Goal: Task Accomplishment & Management: Use online tool/utility

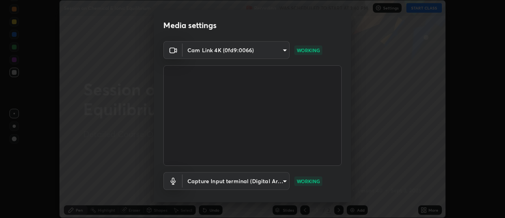
scroll to position [41, 0]
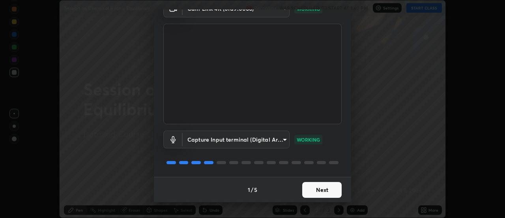
click at [325, 195] on button "Next" at bounding box center [321, 190] width 39 height 16
click at [349, 204] on div "Media settings Cam Link 4K (0fd9:0066) c64a31cca436359540531002f26817da8540bdfe…" at bounding box center [252, 109] width 505 height 218
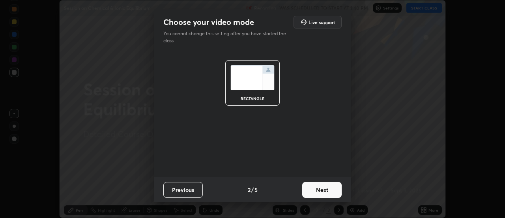
scroll to position [0, 0]
click at [334, 190] on button "Next" at bounding box center [321, 190] width 39 height 16
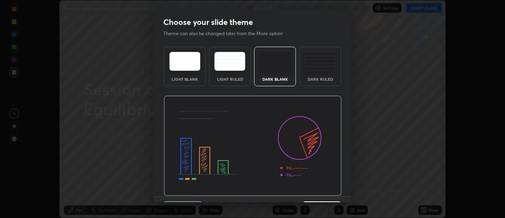
scroll to position [19, 0]
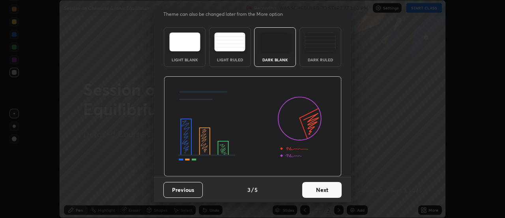
click at [324, 189] on button "Next" at bounding box center [321, 190] width 39 height 16
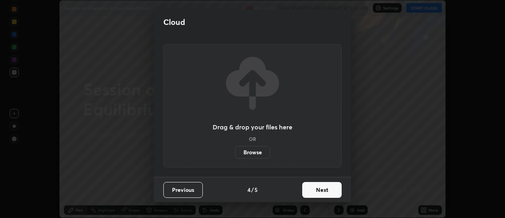
click at [326, 191] on button "Next" at bounding box center [321, 190] width 39 height 16
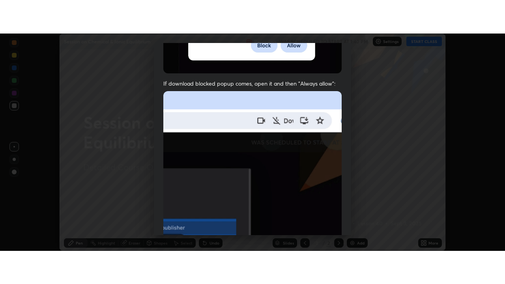
scroll to position [203, 0]
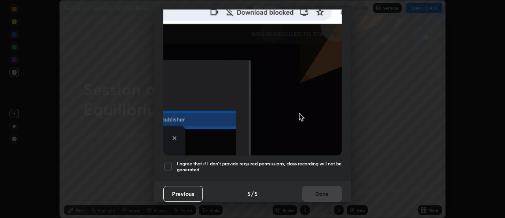
click at [321, 163] on h5 "I agree that if I don't provide required permissions, class recording will not …" at bounding box center [259, 166] width 165 height 12
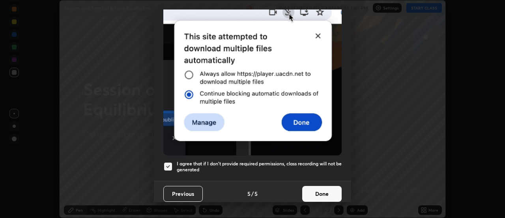
click at [321, 188] on button "Done" at bounding box center [321, 194] width 39 height 16
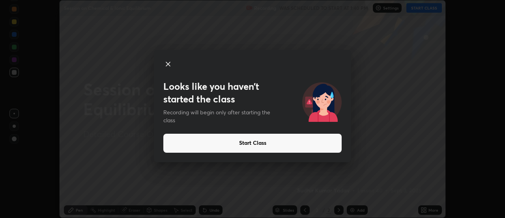
click at [324, 143] on button "Start Class" at bounding box center [252, 142] width 178 height 19
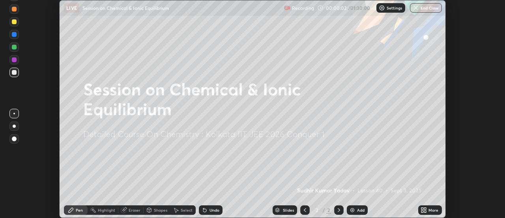
click at [425, 208] on icon at bounding box center [426, 208] width 2 height 2
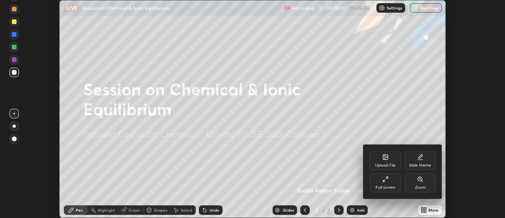
click at [391, 180] on div "Full screen" at bounding box center [386, 182] width 32 height 19
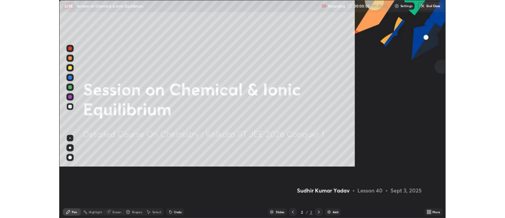
scroll to position [284, 505]
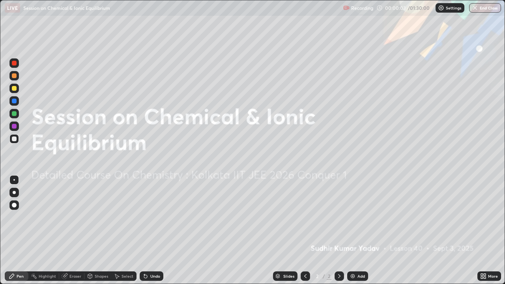
click at [358, 217] on div "Add" at bounding box center [357, 276] width 21 height 9
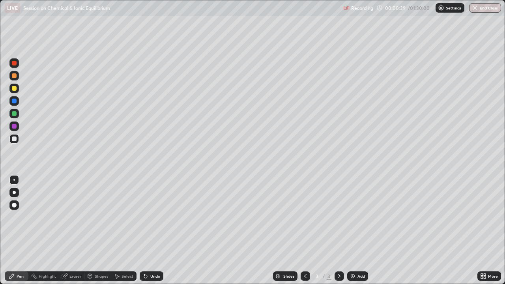
click at [148, 217] on div "Undo" at bounding box center [152, 276] width 24 height 9
click at [149, 217] on div "Undo" at bounding box center [152, 276] width 24 height 9
click at [151, 217] on div "Undo" at bounding box center [152, 276] width 24 height 9
click at [125, 217] on div "Select" at bounding box center [128, 276] width 12 height 4
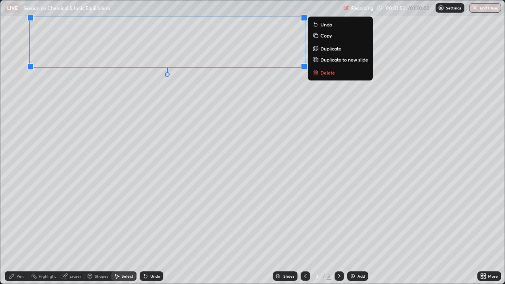
click at [19, 217] on div "Pen" at bounding box center [17, 276] width 24 height 9
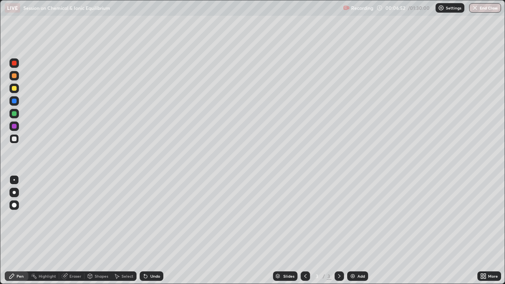
click at [128, 217] on div "Select" at bounding box center [128, 276] width 12 height 4
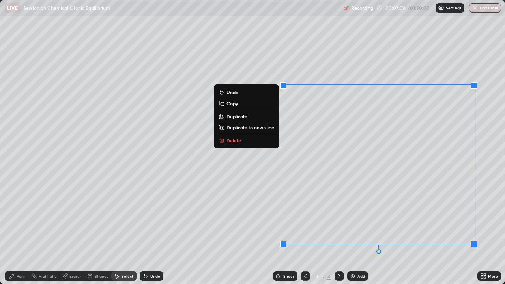
click at [21, 217] on div "Pen" at bounding box center [20, 276] width 7 height 4
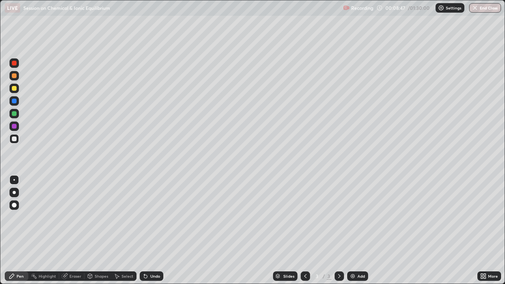
click at [351, 217] on img at bounding box center [353, 276] width 6 height 6
click at [144, 217] on icon at bounding box center [146, 276] width 6 height 6
click at [146, 217] on div "Undo" at bounding box center [152, 276] width 24 height 9
click at [396, 97] on icon at bounding box center [399, 100] width 6 height 6
click at [352, 217] on img at bounding box center [353, 276] width 6 height 6
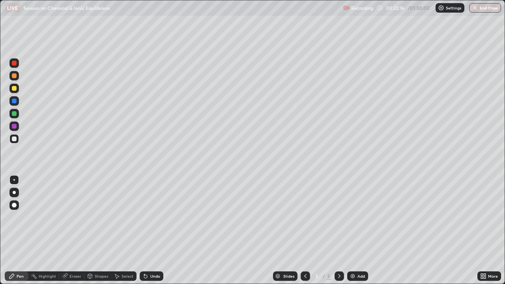
click at [125, 217] on div "Select" at bounding box center [128, 276] width 12 height 4
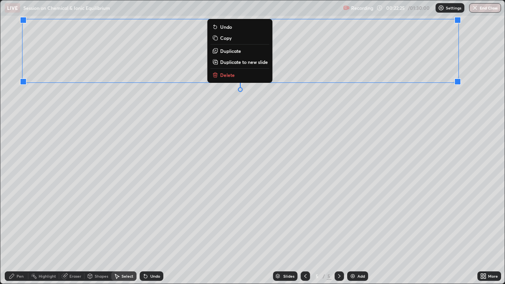
click at [19, 217] on div "Pen" at bounding box center [20, 276] width 7 height 4
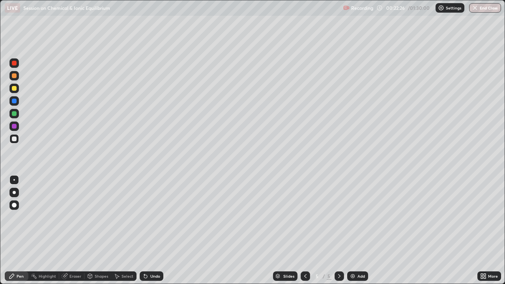
click at [124, 217] on div "Select" at bounding box center [123, 276] width 25 height 9
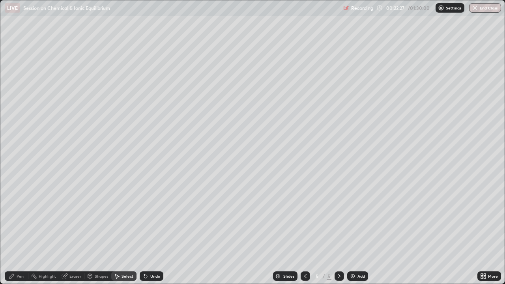
click at [124, 217] on div "Select" at bounding box center [128, 276] width 12 height 4
click at [123, 217] on div "Select" at bounding box center [123, 276] width 25 height 9
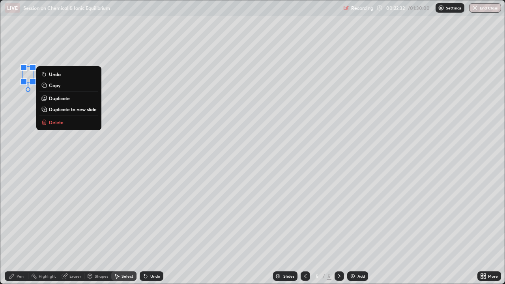
click at [64, 124] on button "Delete" at bounding box center [68, 122] width 59 height 9
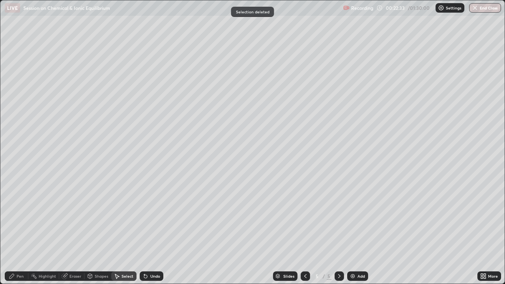
click at [20, 217] on div "Pen" at bounding box center [20, 276] width 7 height 4
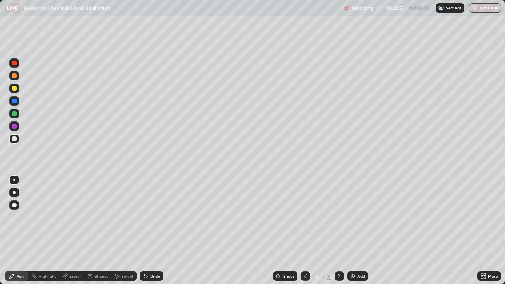
click at [353, 217] on img at bounding box center [353, 276] width 6 height 6
click at [123, 217] on div "Select" at bounding box center [128, 276] width 12 height 4
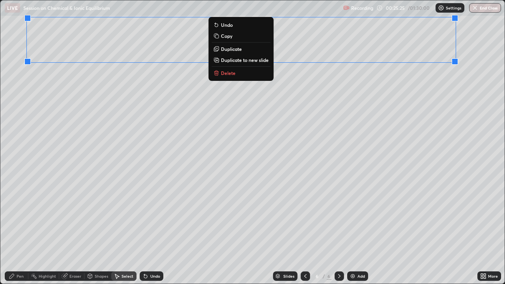
click at [19, 217] on div "Pen" at bounding box center [20, 276] width 7 height 4
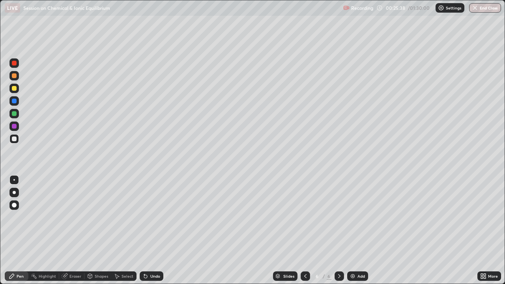
click at [144, 217] on icon at bounding box center [145, 276] width 3 height 3
click at [145, 217] on icon at bounding box center [145, 276] width 3 height 3
click at [147, 217] on icon at bounding box center [146, 276] width 6 height 6
click at [306, 217] on icon at bounding box center [305, 276] width 6 height 6
click at [144, 217] on icon at bounding box center [144, 274] width 1 height 1
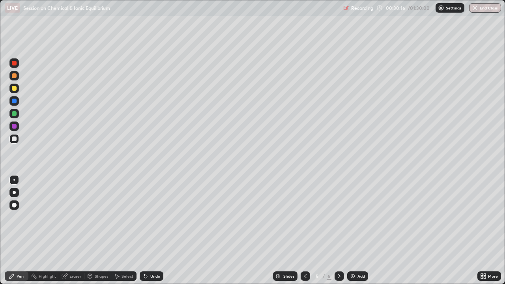
click at [146, 217] on icon at bounding box center [146, 276] width 6 height 6
click at [147, 217] on icon at bounding box center [146, 276] width 6 height 6
click at [342, 217] on div at bounding box center [339, 276] width 9 height 16
click at [304, 217] on icon at bounding box center [305, 276] width 6 height 6
click at [79, 217] on div "Eraser" at bounding box center [75, 276] width 12 height 4
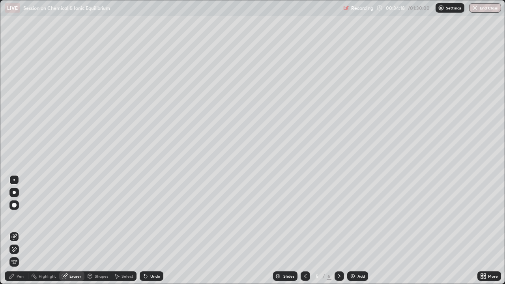
click at [18, 217] on div at bounding box center [13, 249] width 9 height 9
click at [17, 217] on div "Pen" at bounding box center [20, 276] width 7 height 4
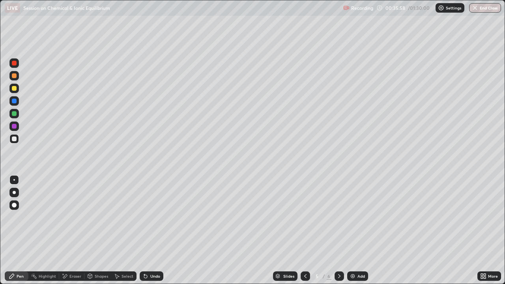
click at [335, 217] on div at bounding box center [339, 276] width 9 height 9
click at [126, 217] on div "Select" at bounding box center [128, 276] width 12 height 4
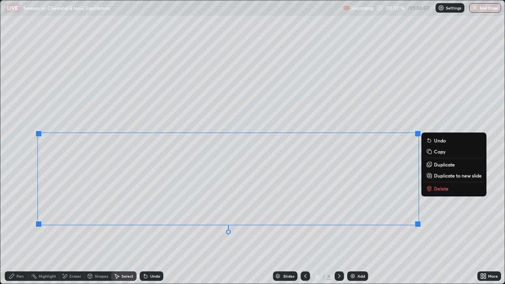
click at [439, 152] on p "Copy" at bounding box center [439, 151] width 11 height 6
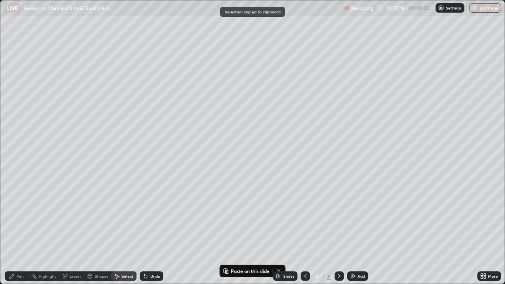
click at [351, 217] on img at bounding box center [353, 276] width 6 height 6
click at [109, 48] on div "0 ° Undo Copy Paste here Duplicate Duplicate to new slide Delete" at bounding box center [252, 141] width 505 height 283
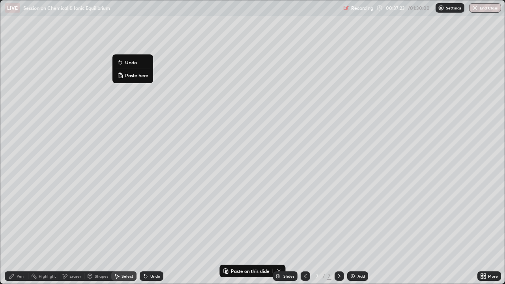
click at [133, 75] on p "Paste here" at bounding box center [136, 75] width 23 height 6
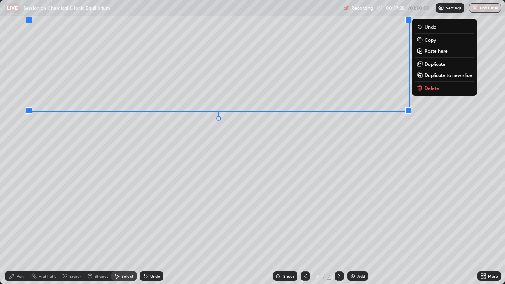
click at [304, 217] on icon at bounding box center [305, 276] width 2 height 4
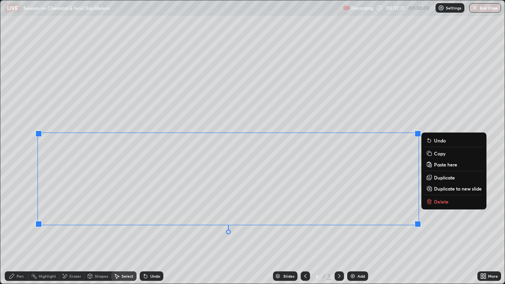
click at [441, 202] on p "Delete" at bounding box center [441, 202] width 15 height 6
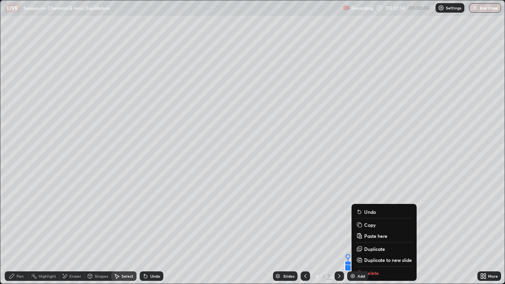
click at [377, 217] on div "Slides 6 / 7 Add" at bounding box center [320, 276] width 314 height 16
click at [374, 217] on div "Slides 6 / 7 Add" at bounding box center [320, 276] width 314 height 16
click at [370, 217] on div "Slides 6 / 7 Add" at bounding box center [320, 276] width 314 height 16
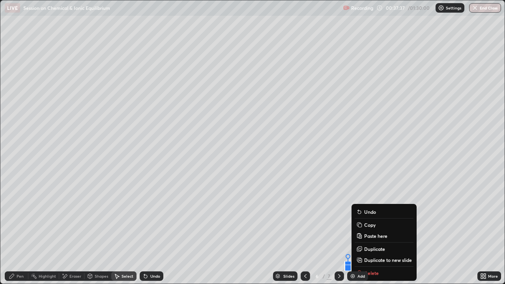
click at [368, 217] on div "Slides 6 / 7 Add" at bounding box center [320, 276] width 314 height 16
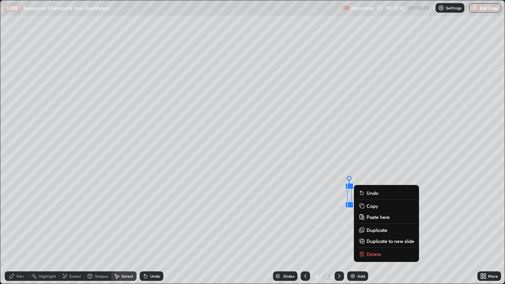
click at [374, 217] on p "Delete" at bounding box center [374, 254] width 15 height 6
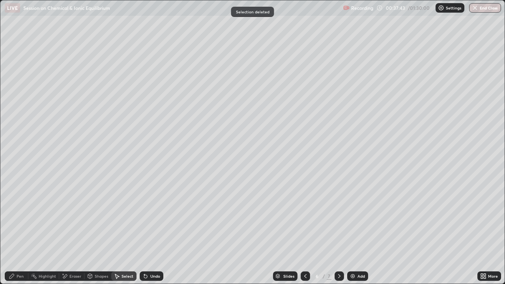
click at [306, 217] on icon at bounding box center [305, 276] width 6 height 6
click at [339, 217] on icon at bounding box center [339, 276] width 6 height 6
click at [17, 217] on div "Pen" at bounding box center [20, 276] width 7 height 4
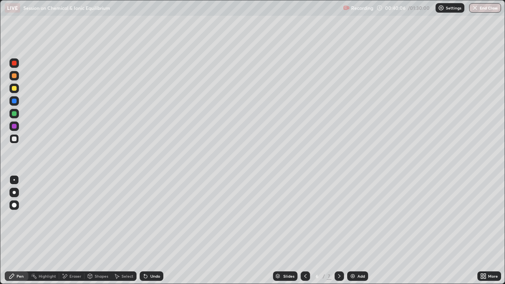
click at [339, 217] on icon at bounding box center [339, 276] width 6 height 6
click at [309, 217] on div at bounding box center [305, 276] width 9 height 16
click at [147, 217] on div "Undo" at bounding box center [152, 276] width 24 height 9
click at [148, 217] on div "Undo" at bounding box center [152, 276] width 24 height 9
click at [150, 217] on div "Undo" at bounding box center [152, 276] width 24 height 9
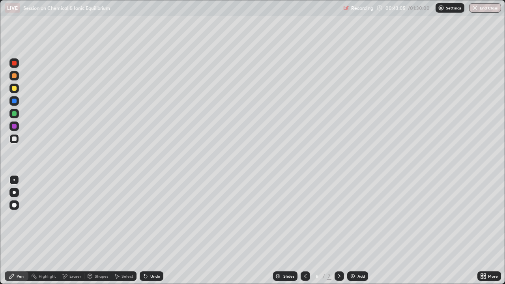
click at [148, 217] on div "Undo" at bounding box center [152, 276] width 24 height 9
click at [146, 217] on div "Undo" at bounding box center [152, 276] width 24 height 9
click at [146, 217] on icon at bounding box center [145, 276] width 3 height 3
click at [147, 217] on div "Undo" at bounding box center [152, 276] width 24 height 9
click at [340, 217] on icon at bounding box center [339, 276] width 6 height 6
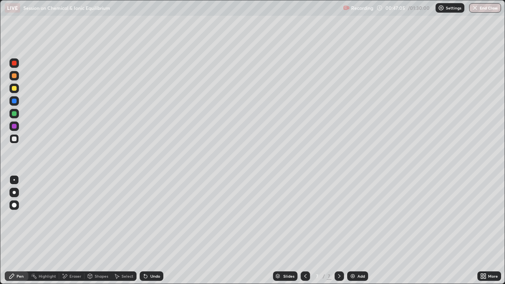
click at [123, 217] on div "Select" at bounding box center [128, 276] width 12 height 4
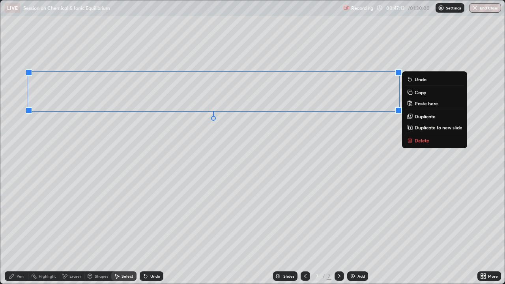
click at [422, 92] on p "Copy" at bounding box center [420, 92] width 11 height 6
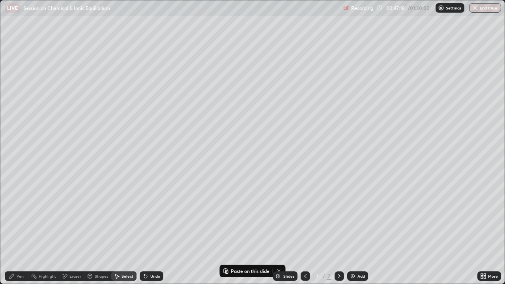
click at [352, 217] on img at bounding box center [353, 276] width 6 height 6
click at [87, 62] on p "Paste here" at bounding box center [84, 61] width 23 height 6
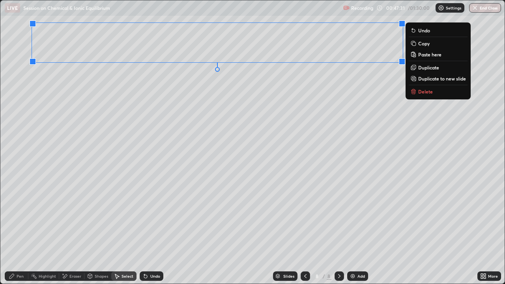
click at [305, 217] on icon at bounding box center [305, 276] width 6 height 6
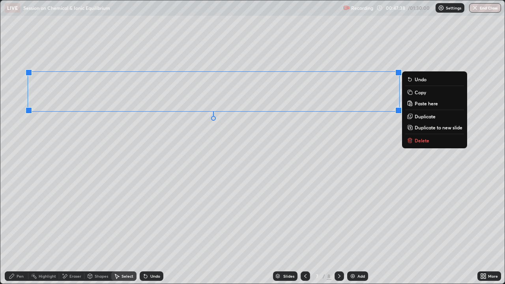
click at [420, 141] on p "Delete" at bounding box center [422, 140] width 15 height 6
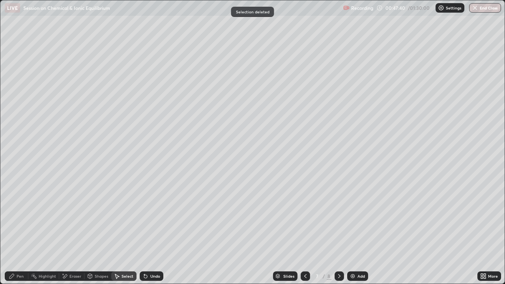
click at [305, 217] on icon at bounding box center [305, 276] width 6 height 6
click at [338, 217] on icon at bounding box center [339, 276] width 6 height 6
click at [339, 217] on icon at bounding box center [339, 276] width 6 height 6
click at [304, 217] on icon at bounding box center [305, 276] width 2 height 4
click at [338, 217] on icon at bounding box center [339, 276] width 6 height 6
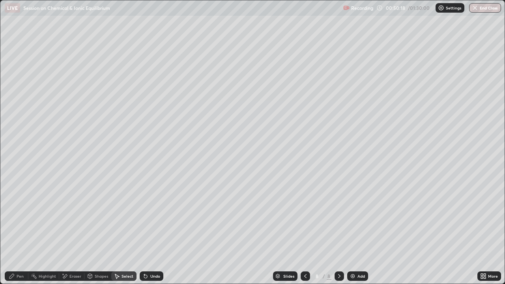
click at [304, 217] on icon at bounding box center [305, 276] width 6 height 6
click at [339, 217] on icon at bounding box center [339, 276] width 6 height 6
click at [305, 217] on icon at bounding box center [305, 276] width 6 height 6
click at [17, 217] on div "Pen" at bounding box center [17, 276] width 24 height 9
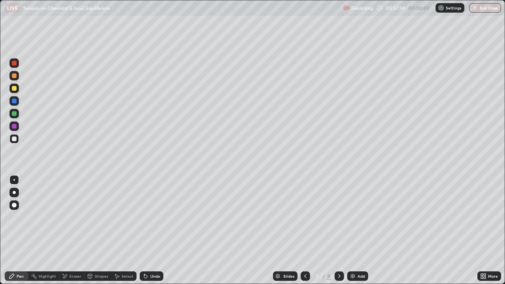
click at [147, 217] on div "Undo" at bounding box center [152, 276] width 24 height 9
click at [148, 217] on icon at bounding box center [146, 276] width 6 height 6
click at [147, 217] on icon at bounding box center [146, 276] width 6 height 6
click at [148, 217] on icon at bounding box center [146, 276] width 6 height 6
click at [148, 217] on div "Undo" at bounding box center [152, 276] width 24 height 9
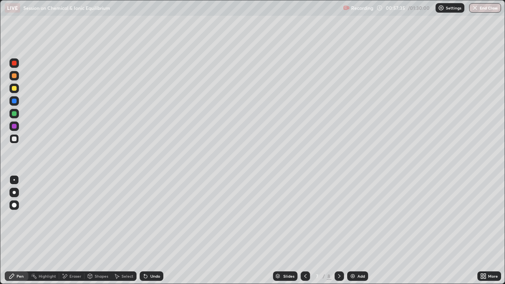
click at [147, 217] on icon at bounding box center [146, 276] width 6 height 6
click at [148, 217] on div "Undo" at bounding box center [152, 276] width 24 height 9
click at [149, 217] on div "Undo" at bounding box center [152, 276] width 24 height 9
click at [150, 217] on div "Undo" at bounding box center [155, 276] width 10 height 4
click at [146, 217] on icon at bounding box center [146, 276] width 6 height 6
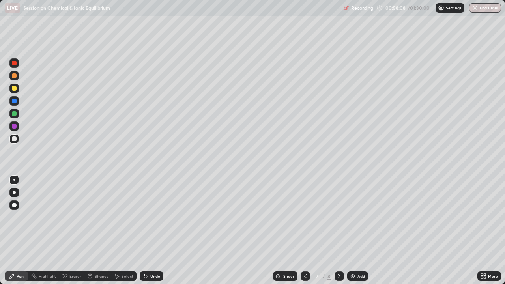
click at [144, 217] on icon at bounding box center [144, 274] width 1 height 1
click at [146, 217] on icon at bounding box center [145, 276] width 3 height 3
click at [144, 217] on icon at bounding box center [144, 274] width 1 height 1
click at [147, 217] on icon at bounding box center [146, 276] width 6 height 6
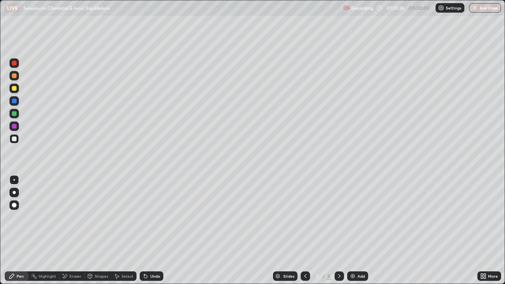
click at [75, 217] on div "Eraser" at bounding box center [75, 276] width 12 height 4
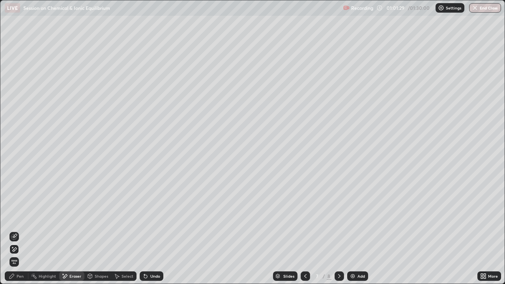
click at [19, 217] on div "Pen" at bounding box center [20, 276] width 7 height 4
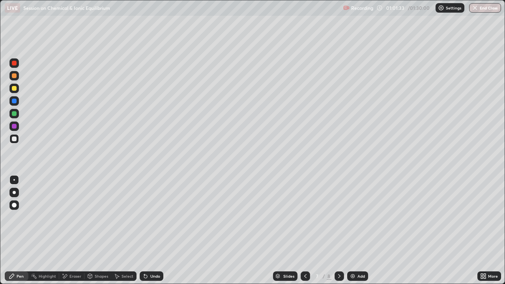
click at [73, 217] on div "Eraser" at bounding box center [75, 276] width 12 height 4
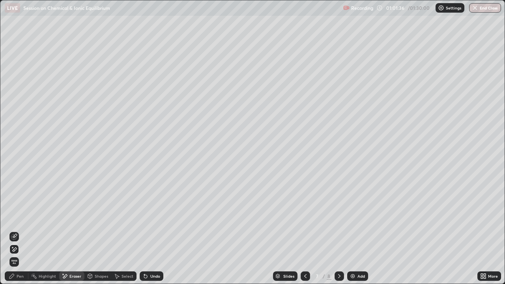
click at [18, 217] on div "Pen" at bounding box center [20, 276] width 7 height 4
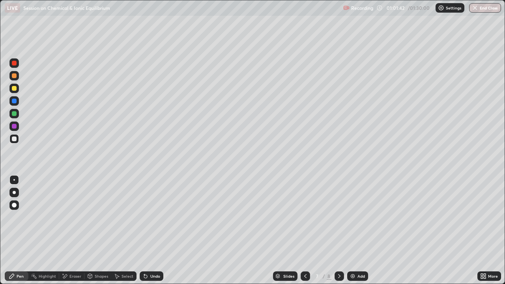
click at [77, 217] on div "Eraser" at bounding box center [75, 276] width 12 height 4
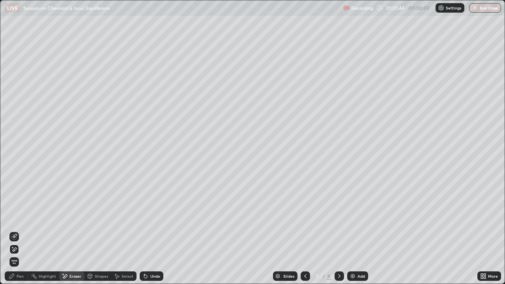
click at [17, 217] on div "Pen" at bounding box center [20, 276] width 7 height 4
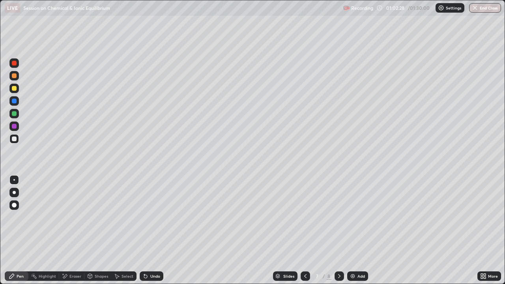
click at [340, 217] on icon at bounding box center [339, 276] width 6 height 6
click at [302, 217] on icon at bounding box center [305, 276] width 6 height 6
click at [338, 217] on icon at bounding box center [339, 276] width 6 height 6
click at [144, 217] on icon at bounding box center [144, 274] width 1 height 1
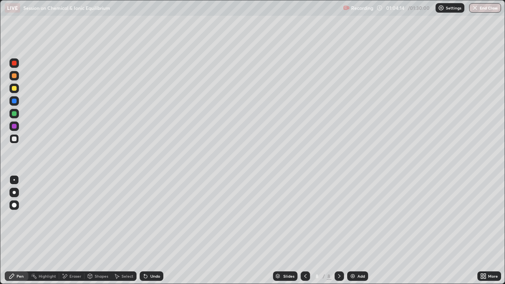
click at [148, 217] on div "Undo" at bounding box center [152, 276] width 24 height 9
click at [151, 217] on div "Undo" at bounding box center [155, 276] width 10 height 4
click at [155, 217] on div "Undo" at bounding box center [155, 276] width 10 height 4
click at [154, 217] on div "Undo" at bounding box center [155, 276] width 10 height 4
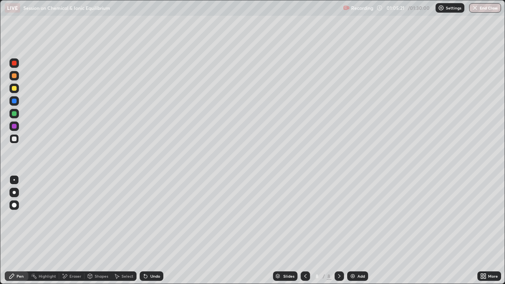
click at [155, 217] on div "Undo" at bounding box center [155, 276] width 10 height 4
click at [154, 217] on div "Undo" at bounding box center [155, 276] width 10 height 4
click at [155, 217] on div "Undo" at bounding box center [152, 276] width 24 height 9
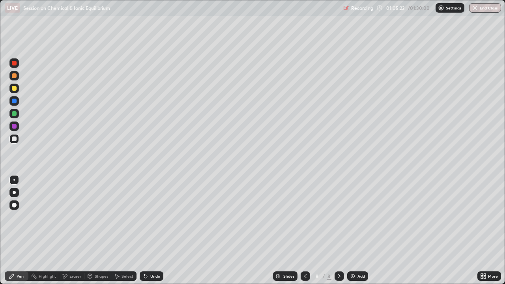
click at [154, 217] on div "Undo" at bounding box center [155, 276] width 10 height 4
click at [154, 217] on div "Undo" at bounding box center [152, 276] width 24 height 9
click at [154, 217] on div "Undo" at bounding box center [155, 276] width 10 height 4
click at [351, 217] on img at bounding box center [353, 276] width 6 height 6
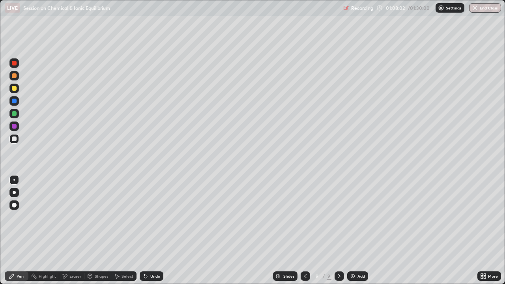
click at [144, 217] on div "Undo" at bounding box center [152, 276] width 24 height 9
click at [144, 217] on icon at bounding box center [145, 276] width 3 height 3
click at [145, 217] on icon at bounding box center [145, 276] width 3 height 3
click at [154, 217] on div "Undo" at bounding box center [155, 276] width 10 height 4
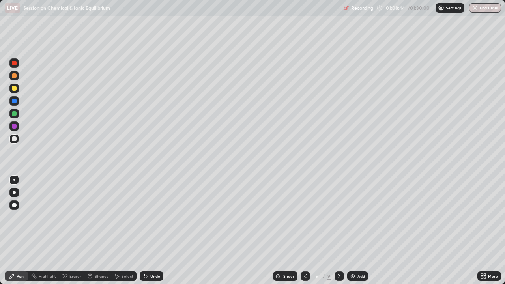
click at [144, 217] on icon at bounding box center [145, 276] width 3 height 3
click at [122, 217] on div "Select" at bounding box center [128, 276] width 12 height 4
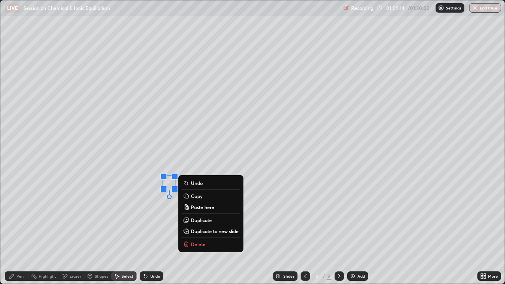
click at [18, 217] on div "Pen" at bounding box center [20, 276] width 7 height 4
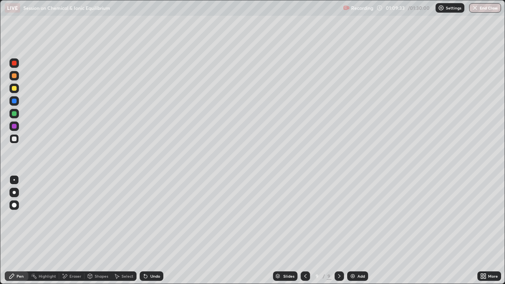
click at [125, 217] on div "Select" at bounding box center [128, 276] width 12 height 4
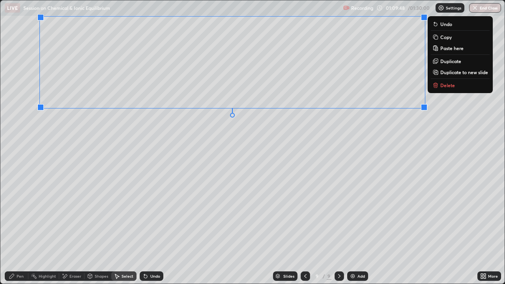
click at [24, 217] on div "Pen" at bounding box center [17, 276] width 24 height 9
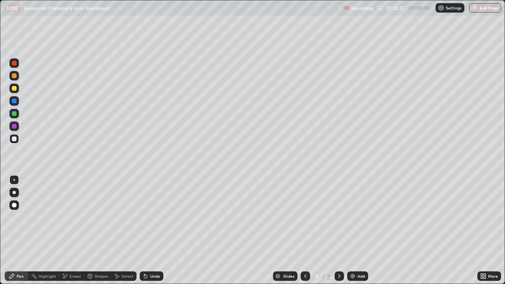
click at [353, 217] on img at bounding box center [353, 276] width 6 height 6
click at [304, 217] on icon at bounding box center [305, 276] width 6 height 6
click at [351, 217] on img at bounding box center [353, 276] width 6 height 6
click at [335, 217] on div at bounding box center [339, 276] width 9 height 9
click at [307, 217] on icon at bounding box center [305, 276] width 6 height 6
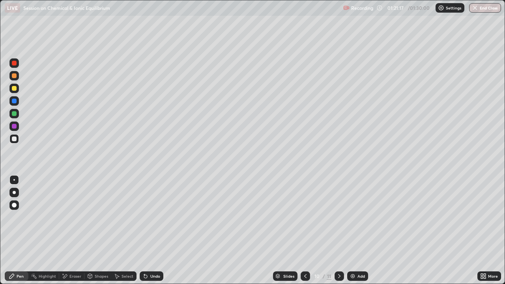
click at [119, 217] on icon at bounding box center [117, 276] width 6 height 6
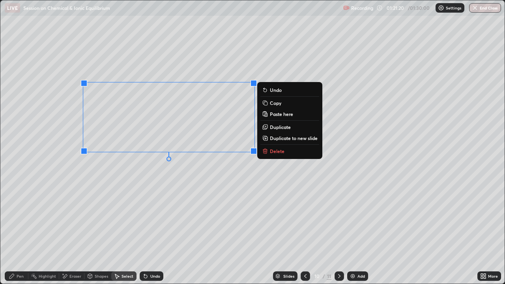
click at [20, 217] on div "Pen" at bounding box center [20, 276] width 7 height 4
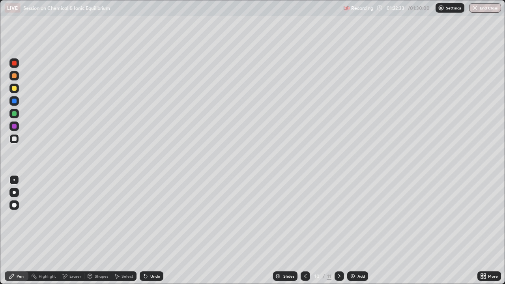
click at [92, 217] on icon at bounding box center [90, 276] width 6 height 6
click at [74, 217] on div "Eraser" at bounding box center [75, 276] width 12 height 4
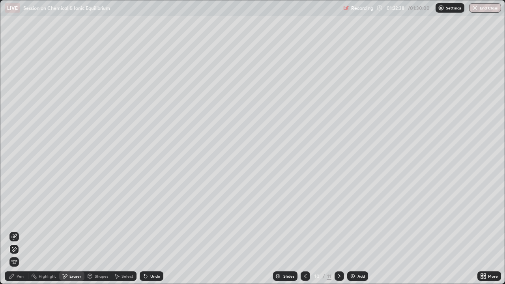
click at [20, 217] on div "Pen" at bounding box center [17, 276] width 24 height 9
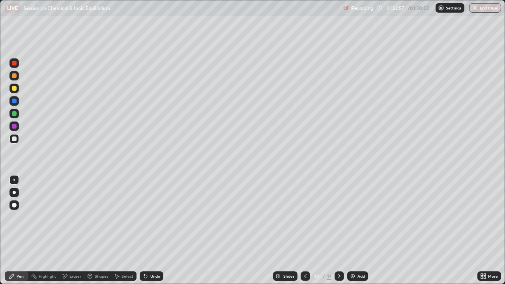
click at [122, 217] on div "Select" at bounding box center [128, 276] width 12 height 4
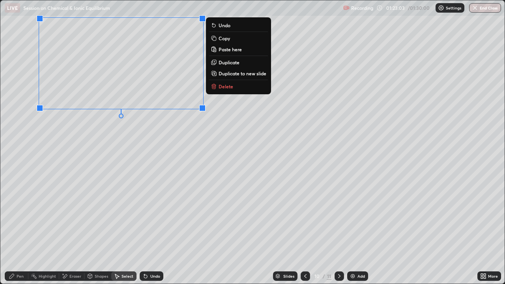
click at [19, 217] on div "Pen" at bounding box center [20, 276] width 7 height 4
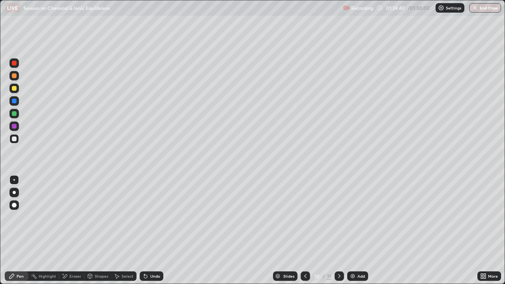
click at [127, 217] on div "Select" at bounding box center [128, 276] width 12 height 4
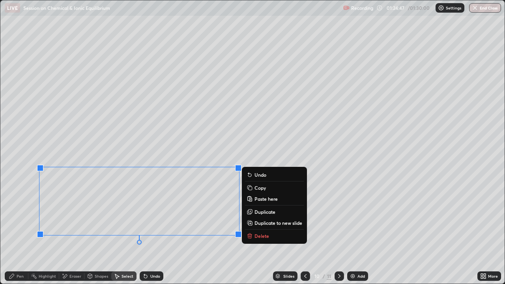
click at [19, 217] on div "Pen" at bounding box center [20, 276] width 7 height 4
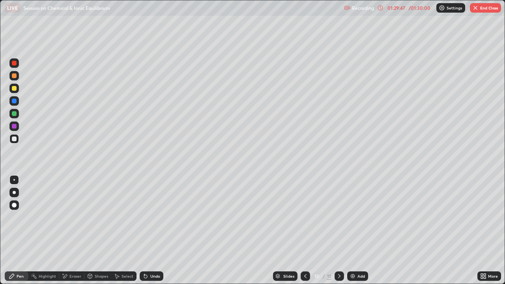
click at [475, 9] on img "button" at bounding box center [476, 8] width 6 height 6
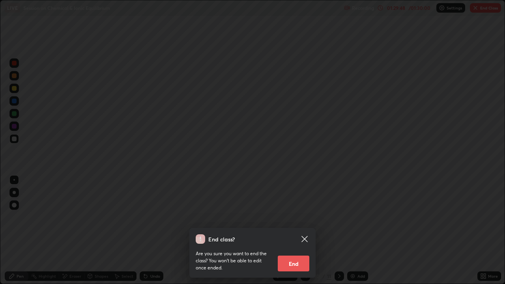
click at [295, 217] on button "End" at bounding box center [294, 264] width 32 height 16
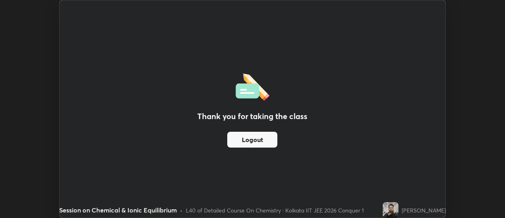
scroll to position [39262, 38974]
